Goal: Task Accomplishment & Management: Complete application form

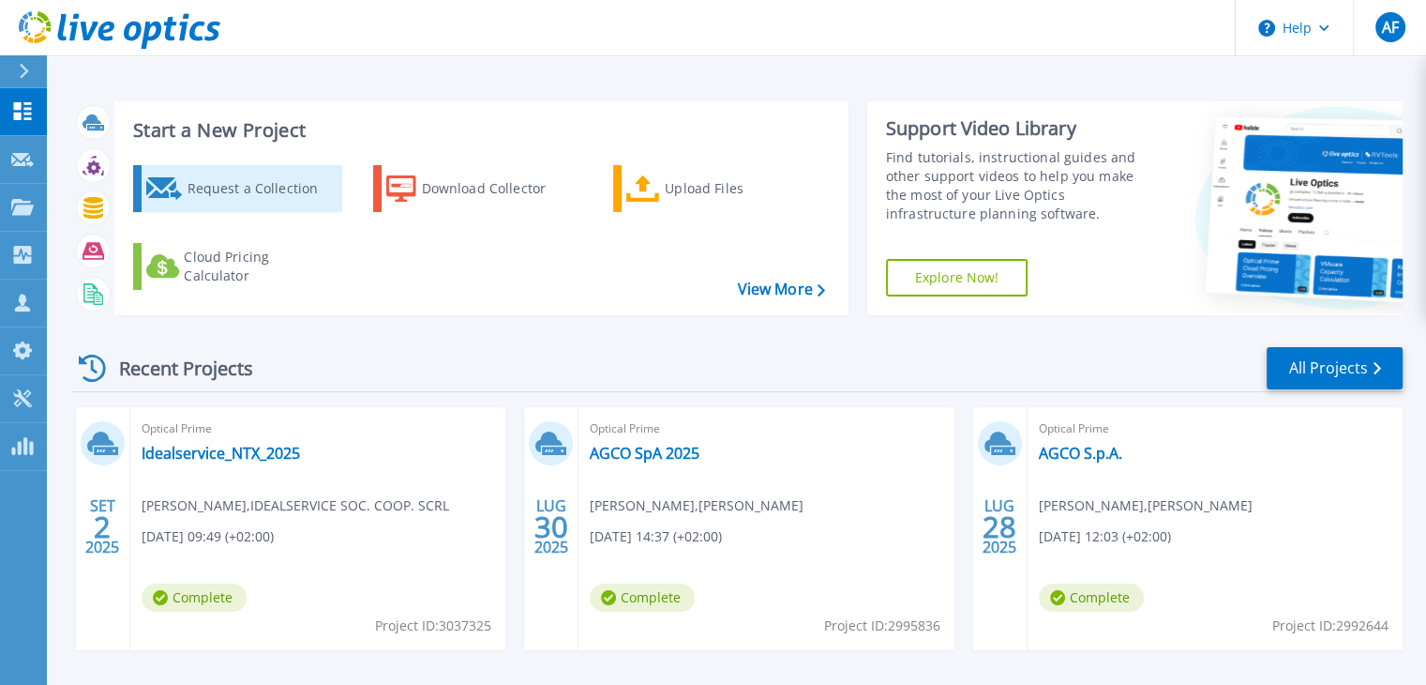
click at [263, 191] on div "Request a Collection" at bounding box center [262, 189] width 150 height 38
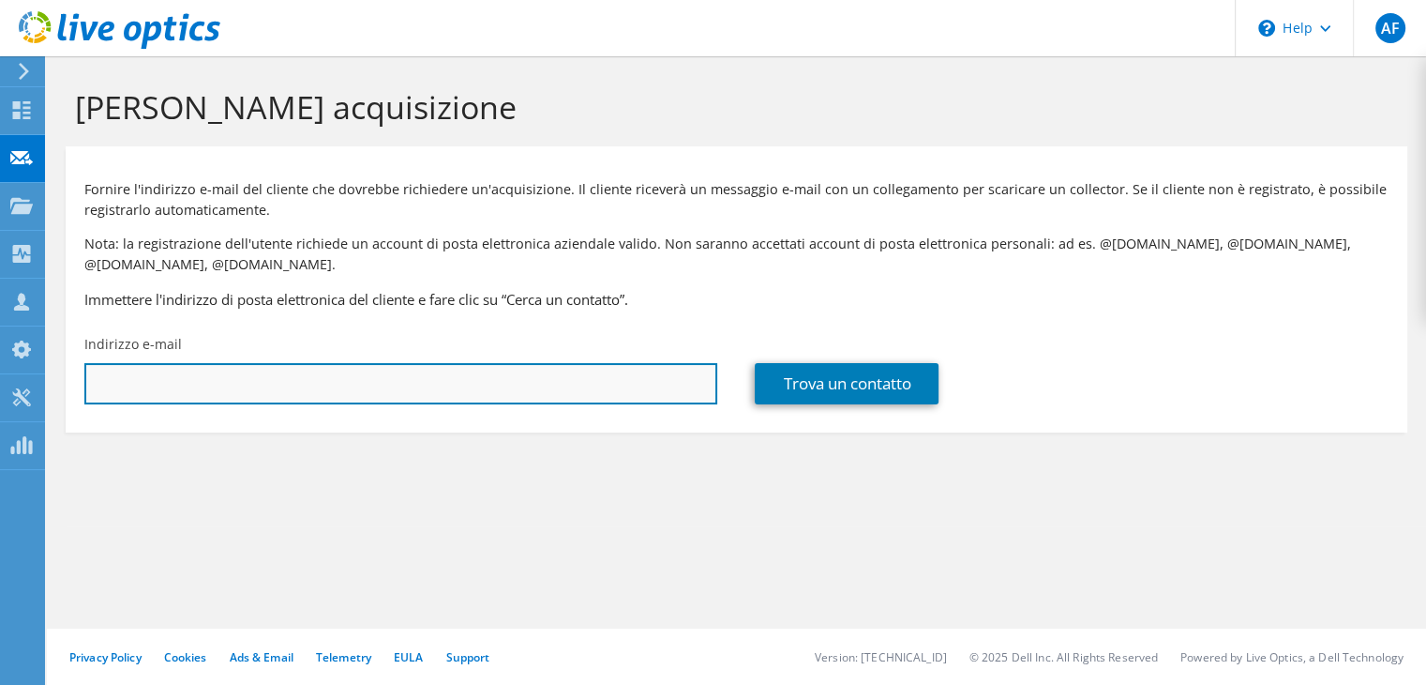
click at [315, 372] on input "text" at bounding box center [400, 383] width 633 height 41
type input "fhale@argussecurity.it"
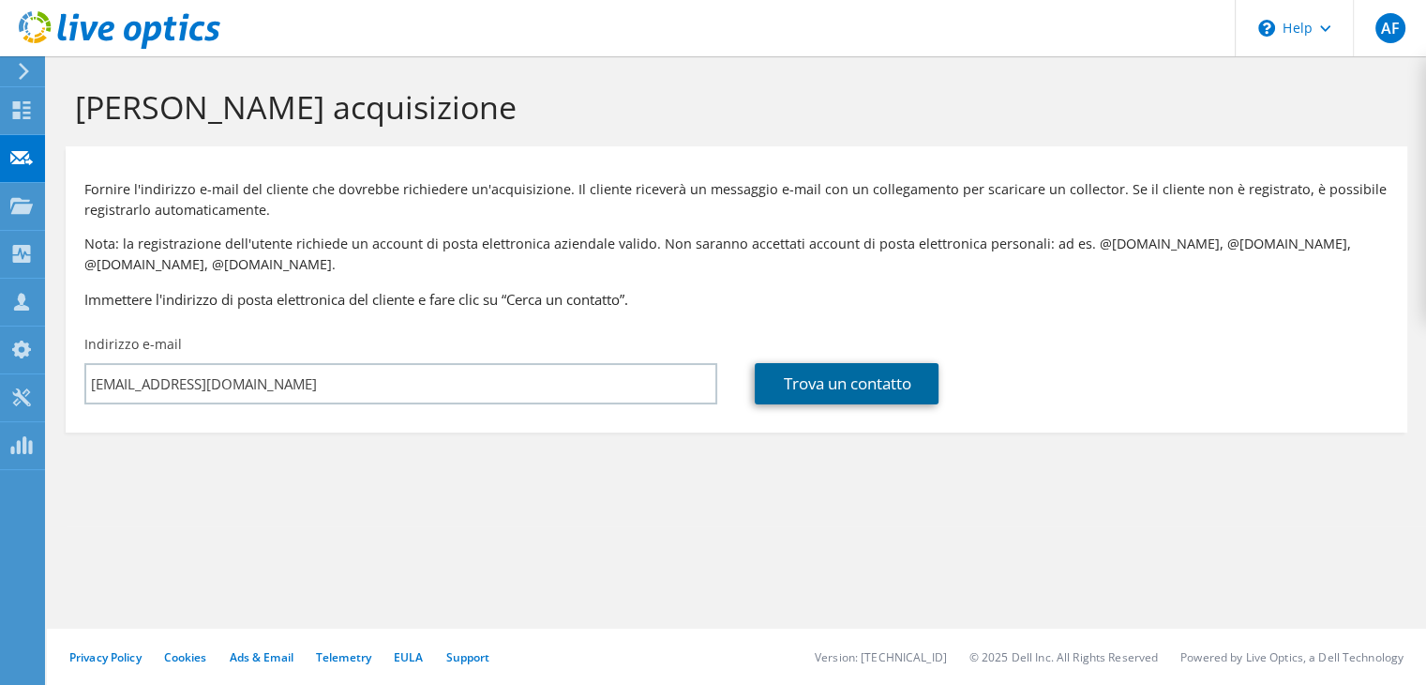
click at [786, 398] on link "Trova un contatto" at bounding box center [847, 383] width 184 height 41
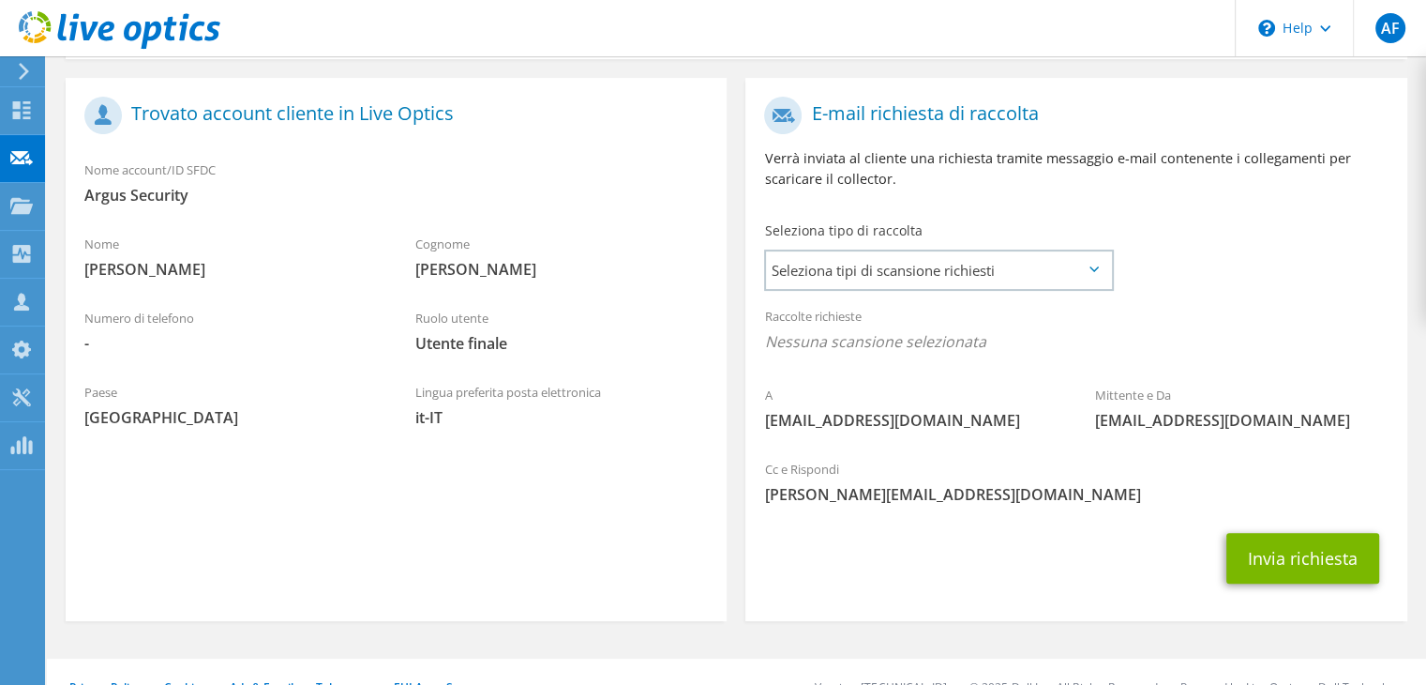
scroll to position [375, 0]
click at [988, 273] on span "Seleziona tipi di scansione richiesti" at bounding box center [938, 268] width 345 height 38
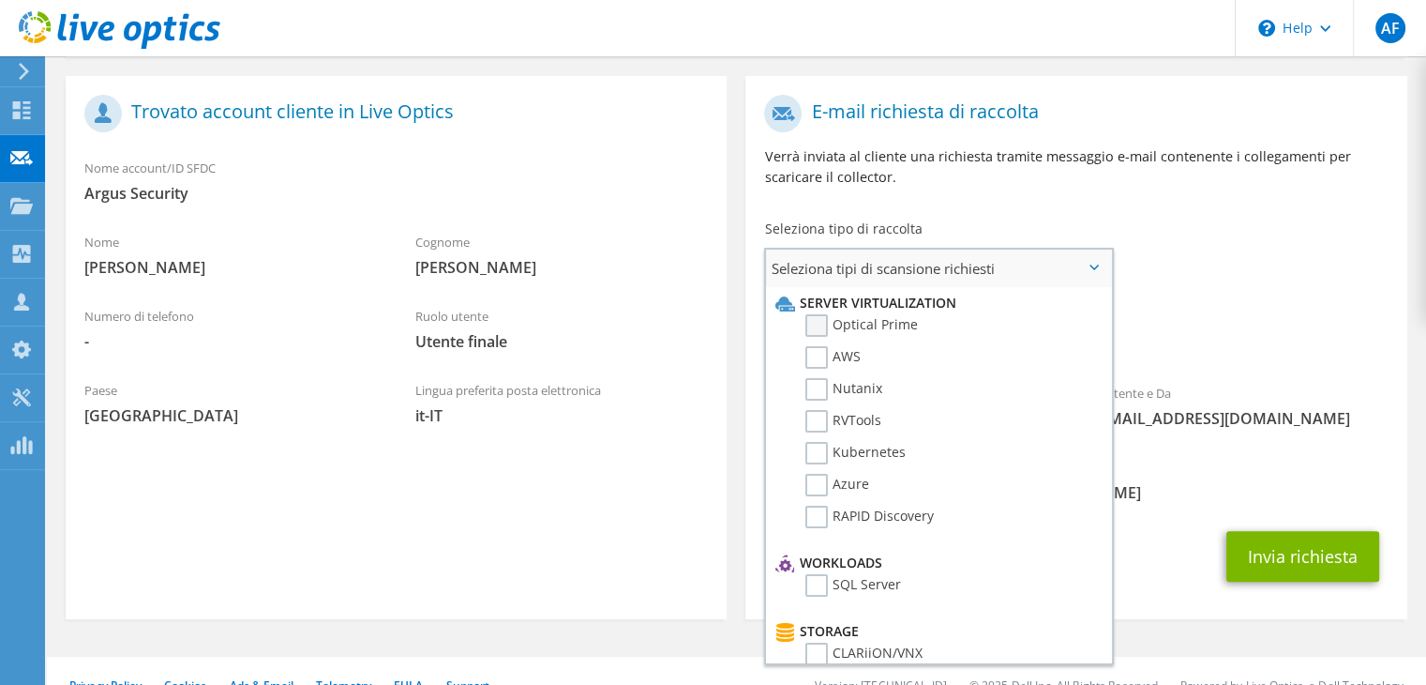
click at [823, 328] on label "Optical Prime" at bounding box center [862, 325] width 113 height 23
click at [0, 0] on input "Optical Prime" at bounding box center [0, 0] width 0 height 0
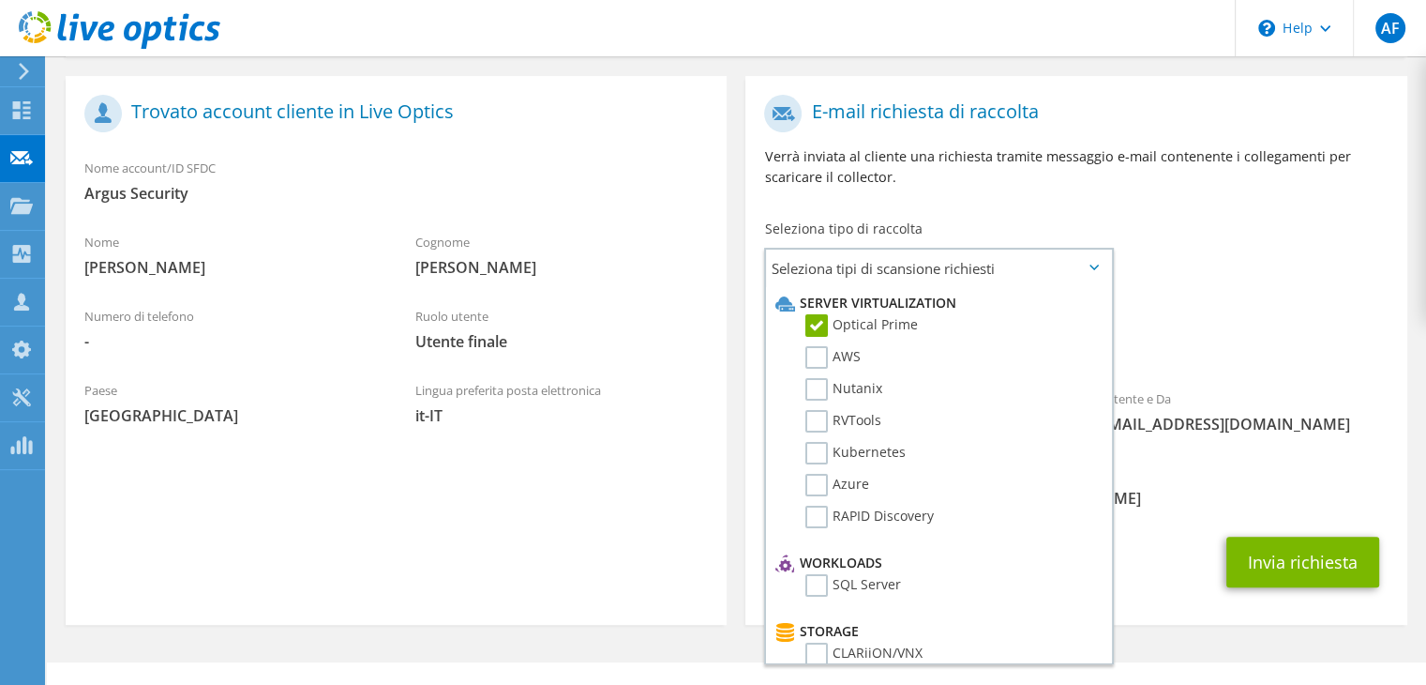
click at [1148, 504] on span "[PERSON_NAME][EMAIL_ADDRESS][DOMAIN_NAME]" at bounding box center [1076, 498] width 624 height 21
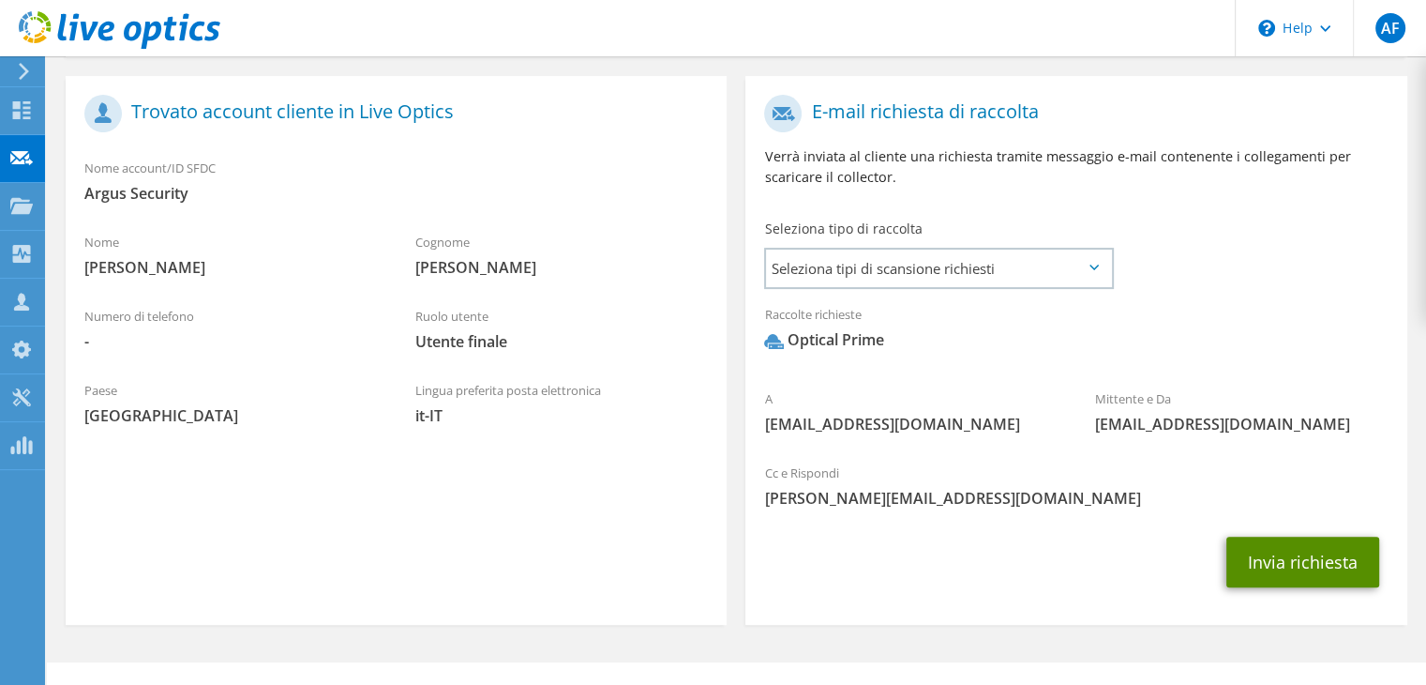
click at [1305, 558] on button "Invia richiesta" at bounding box center [1303, 561] width 153 height 51
